Goal: Find contact information: Find contact information

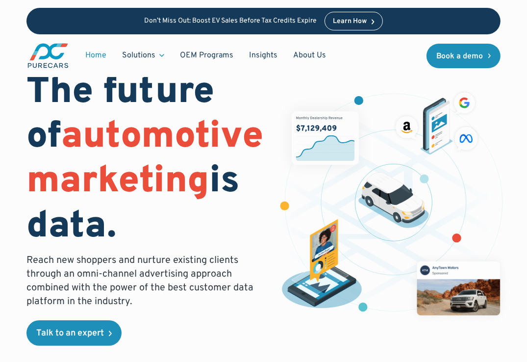
click at [99, 54] on link "Home" at bounding box center [95, 55] width 37 height 19
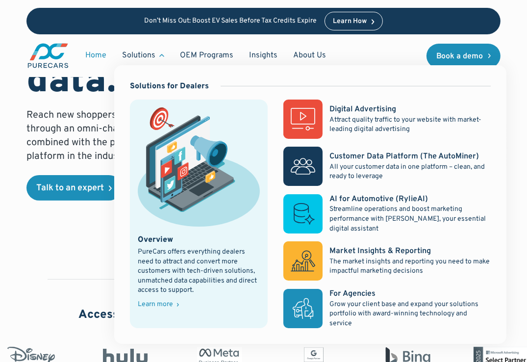
scroll to position [98, 0]
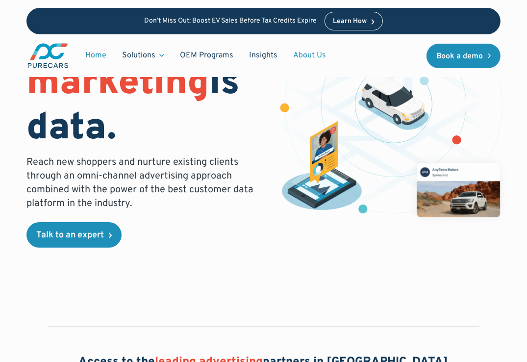
click at [306, 55] on link "About Us" at bounding box center [309, 55] width 49 height 19
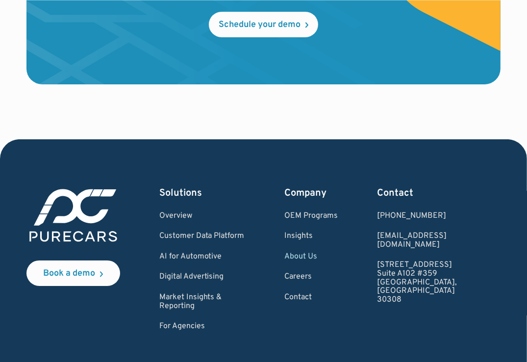
scroll to position [2697, 0]
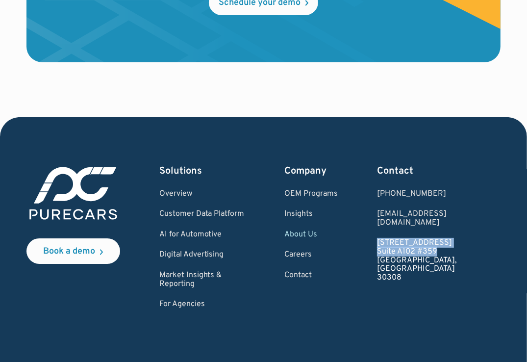
drag, startPoint x: 415, startPoint y: 232, endPoint x: 483, endPoint y: 245, distance: 68.3
click at [483, 245] on div "Book a demo Solutions Overview Customer Data Platform AI for Automotive Digital…" at bounding box center [263, 236] width 475 height 145
copy link "931 Monroe Drive NE Suite A102 #359"
drag, startPoint x: 417, startPoint y: 259, endPoint x: 440, endPoint y: 257, distance: 23.1
click at [440, 257] on div "Book a demo Solutions Overview Customer Data Platform AI for Automotive Digital…" at bounding box center [263, 236] width 475 height 145
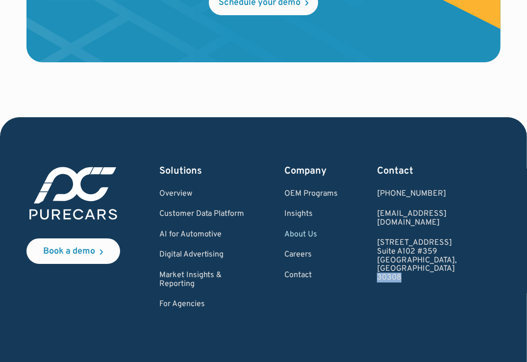
copy link "30308"
click at [190, 190] on link "Overview" at bounding box center [202, 194] width 86 height 9
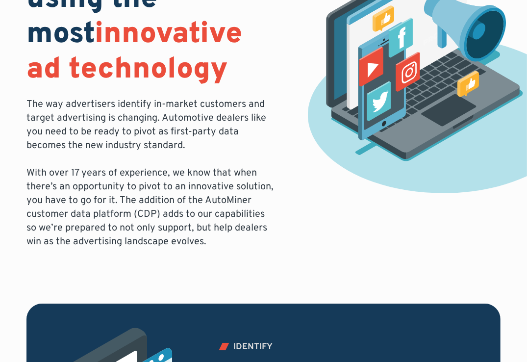
scroll to position [196, 0]
